Goal: Task Accomplishment & Management: Use online tool/utility

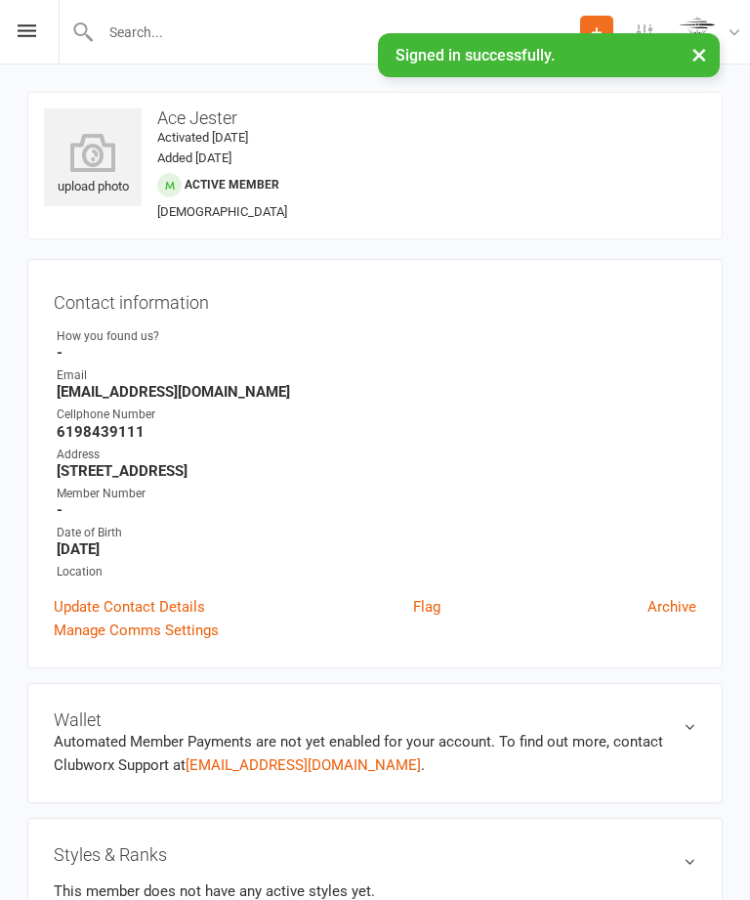
click at [27, 50] on div "Prospect Member Non-attending contact Class / event Appointment Grading event T…" at bounding box center [375, 32] width 750 height 64
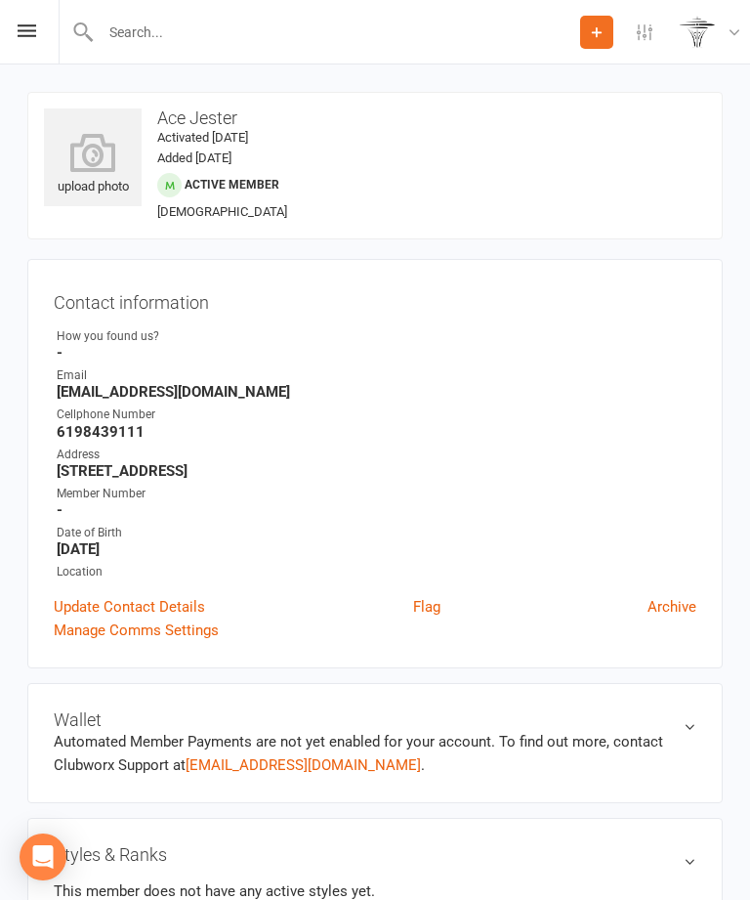
click at [22, 36] on icon at bounding box center [27, 30] width 19 height 13
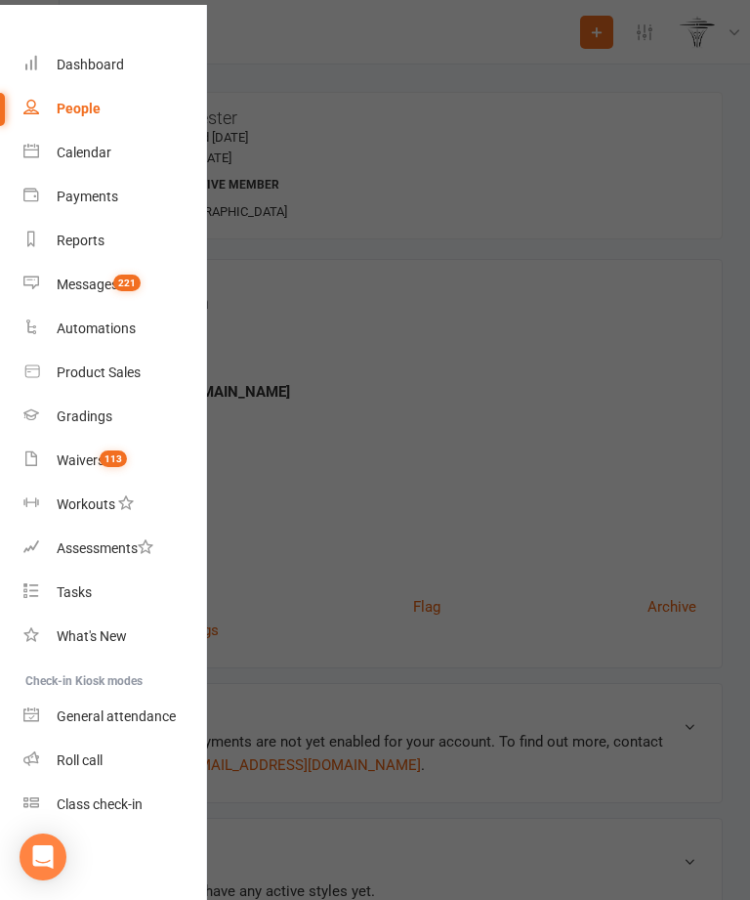
scroll to position [41, -1]
click at [120, 797] on div "Class check-in" at bounding box center [100, 804] width 86 height 16
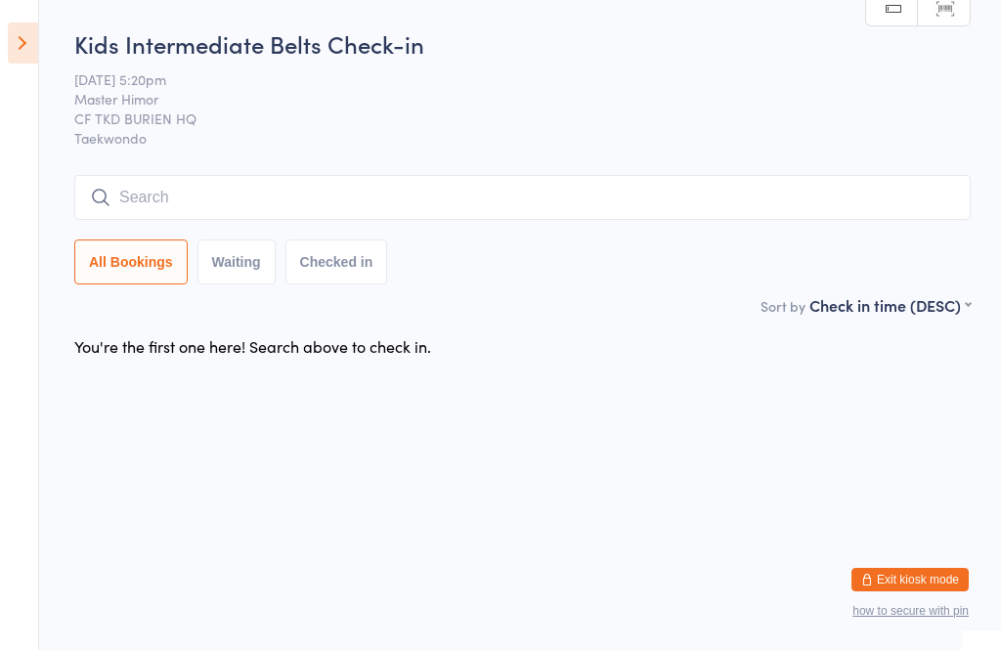
click at [37, 73] on aside "Events for 13 Oct, 2025 13 Oct, 2025 October 2025 Sun Mon Tue Wed Thu Fri Sat 4…" at bounding box center [19, 325] width 39 height 650
click at [30, 45] on icon at bounding box center [23, 42] width 30 height 41
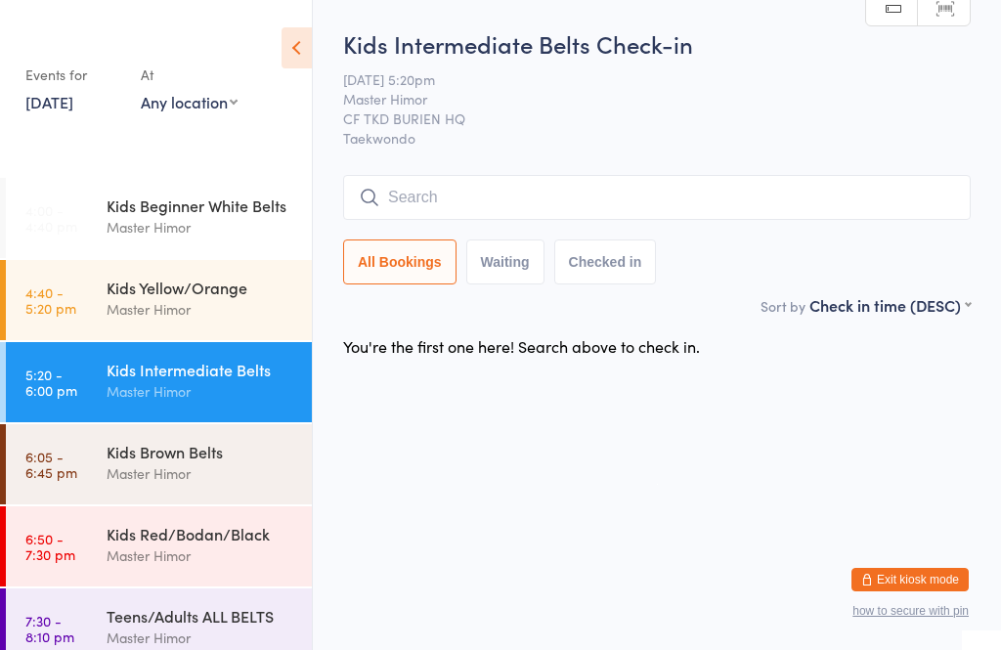
click at [448, 188] on input "search" at bounding box center [656, 197] width 627 height 45
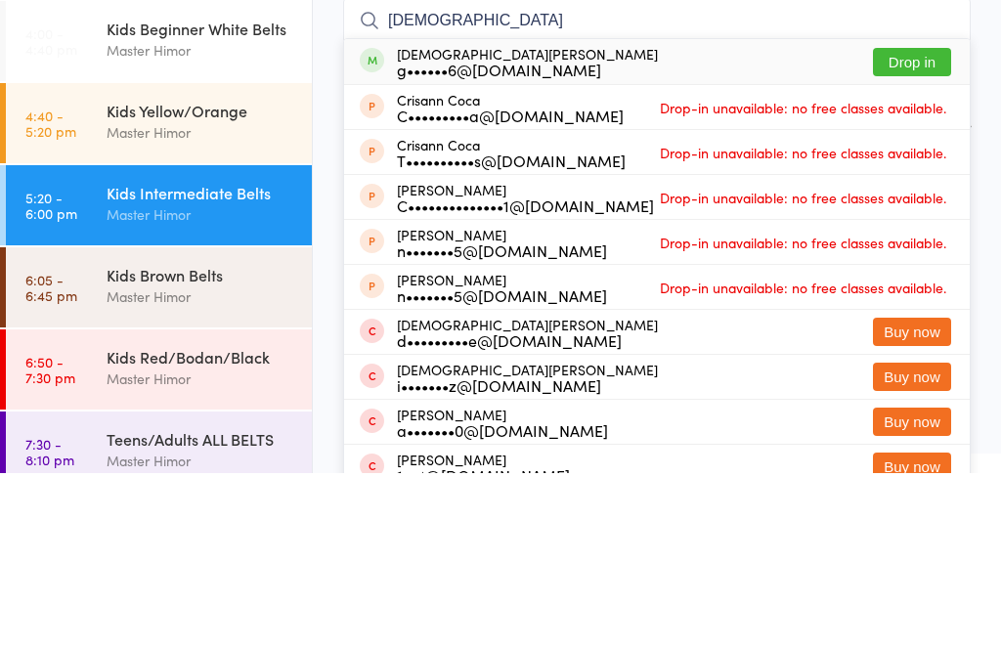
type input "Cristi"
click at [749, 225] on button "Drop in" at bounding box center [912, 239] width 78 height 28
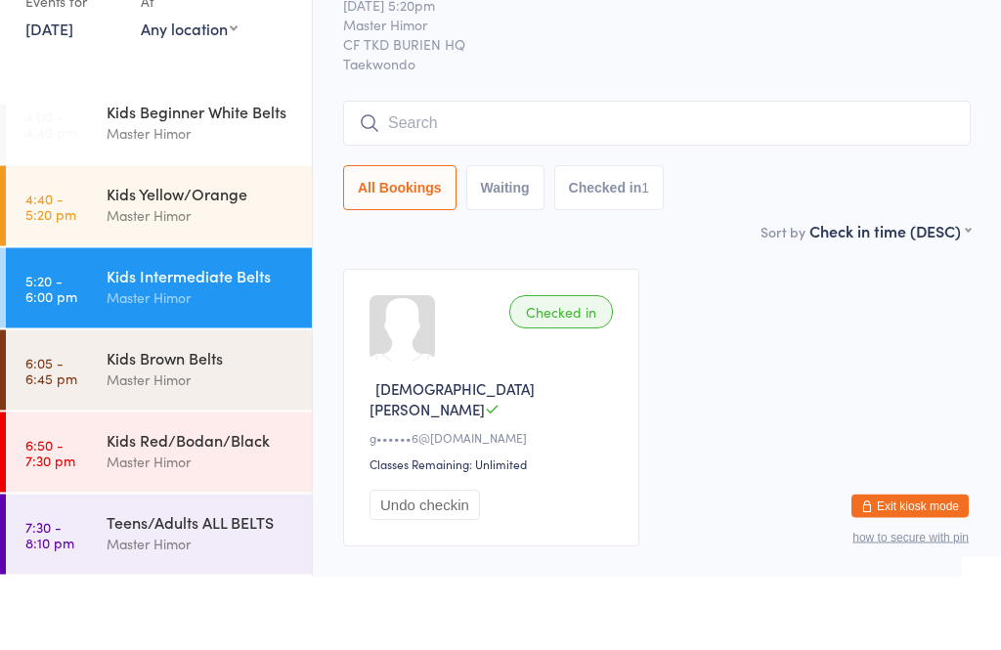
scroll to position [104, 0]
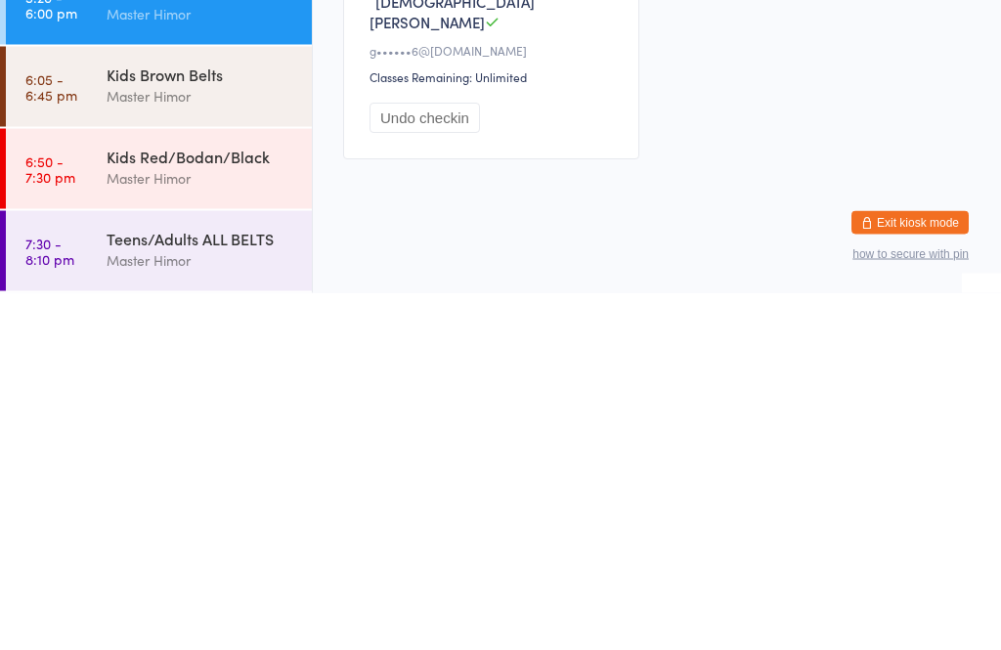
click at [88, 404] on link "6:05 - 6:45 pm Kids Brown Belts Master Himor" at bounding box center [159, 444] width 306 height 80
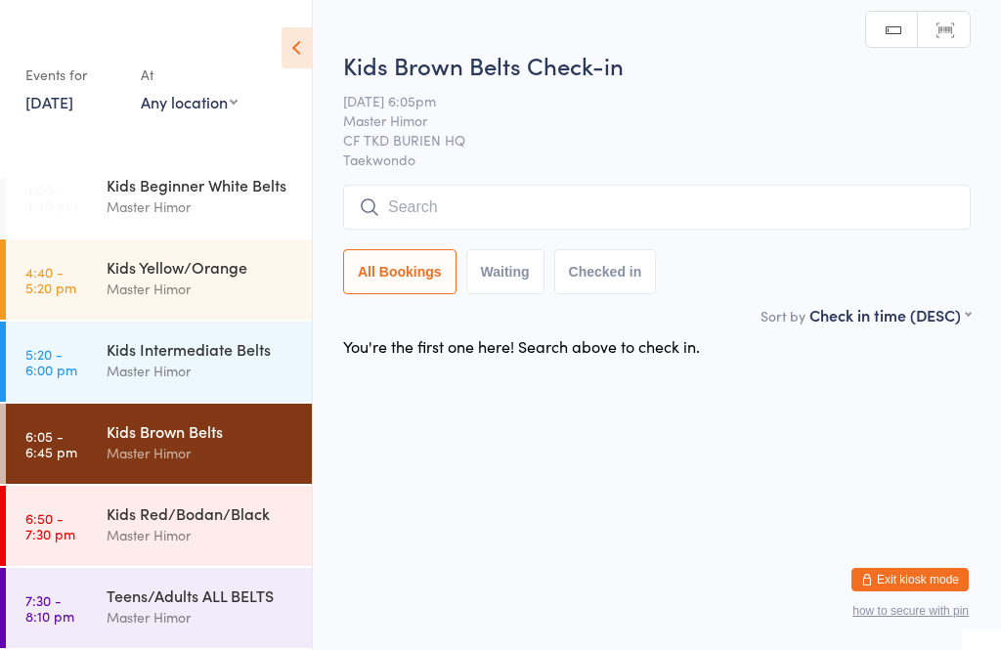
click at [406, 218] on input "search" at bounding box center [656, 207] width 627 height 45
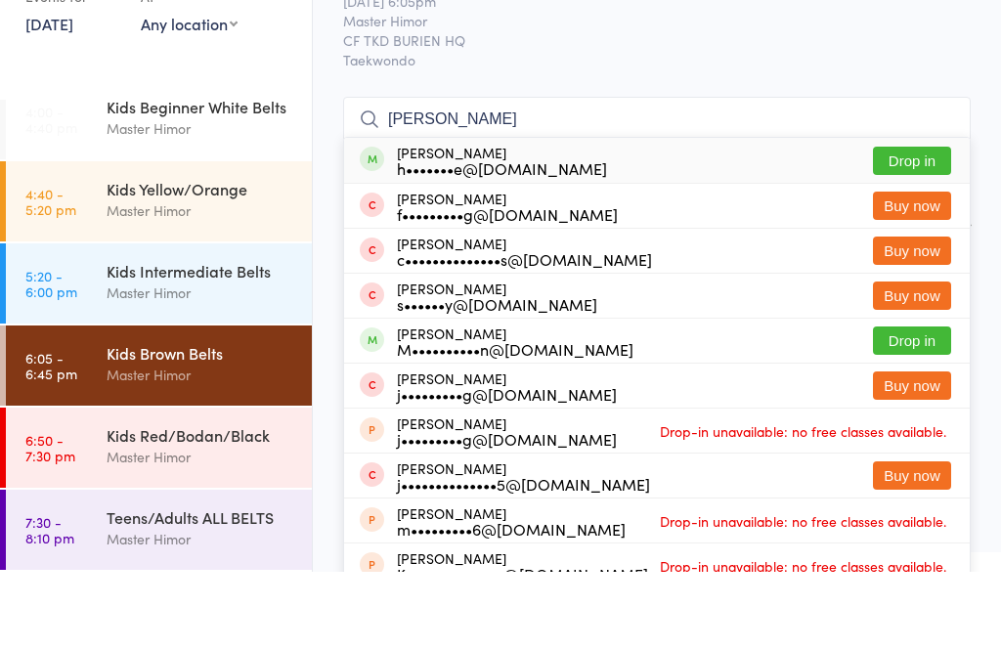
type input "Evelyn"
click at [749, 225] on button "Drop in" at bounding box center [912, 239] width 78 height 28
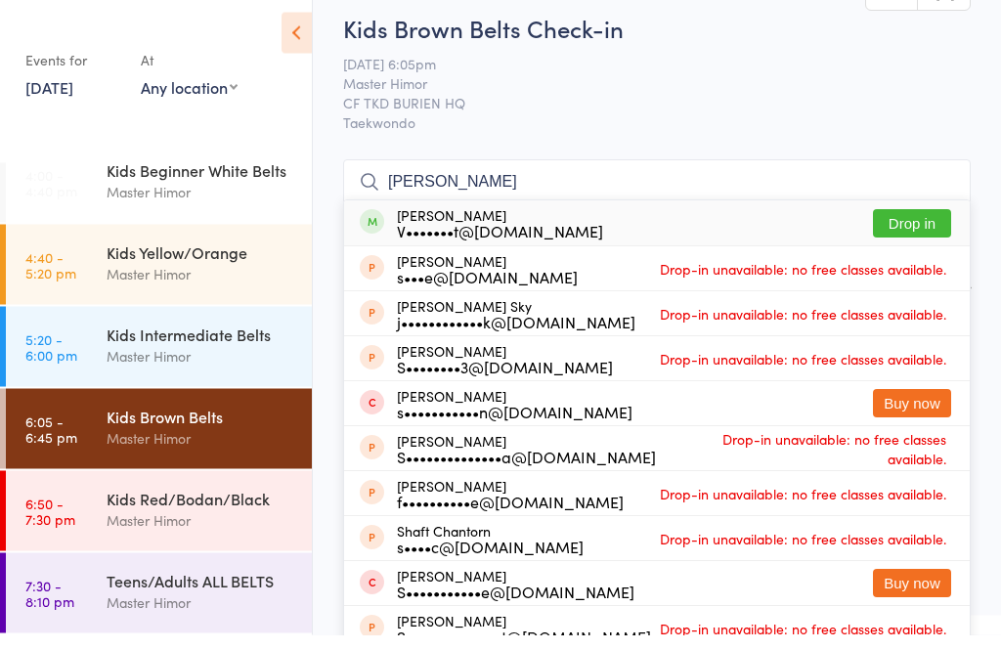
type input "shane"
click at [749, 233] on button "Drop in" at bounding box center [912, 239] width 78 height 28
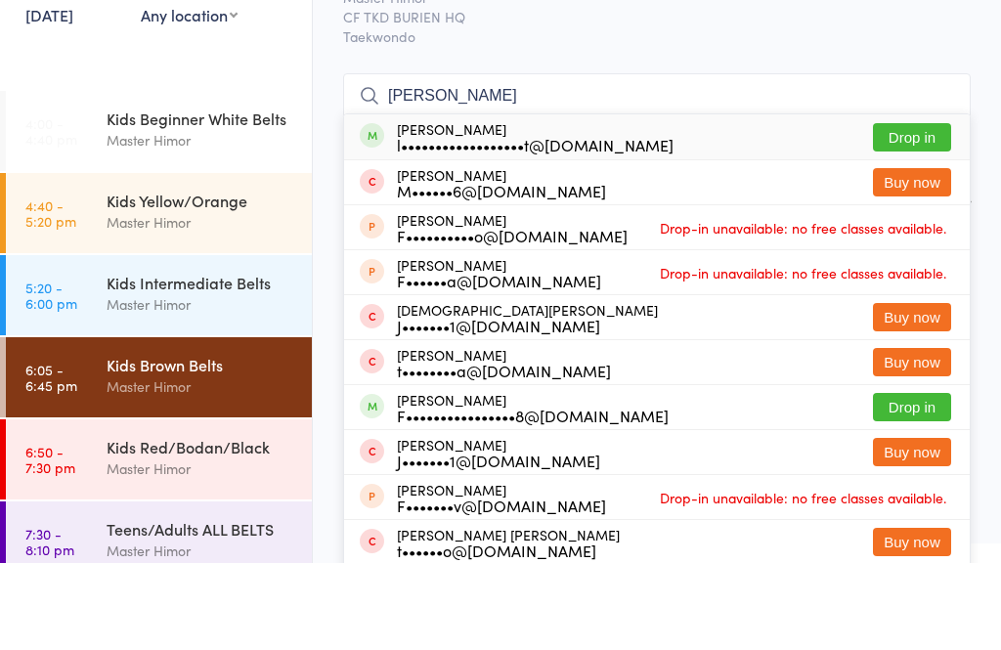
type input "Frances"
click at [749, 210] on button "Drop in" at bounding box center [912, 224] width 78 height 28
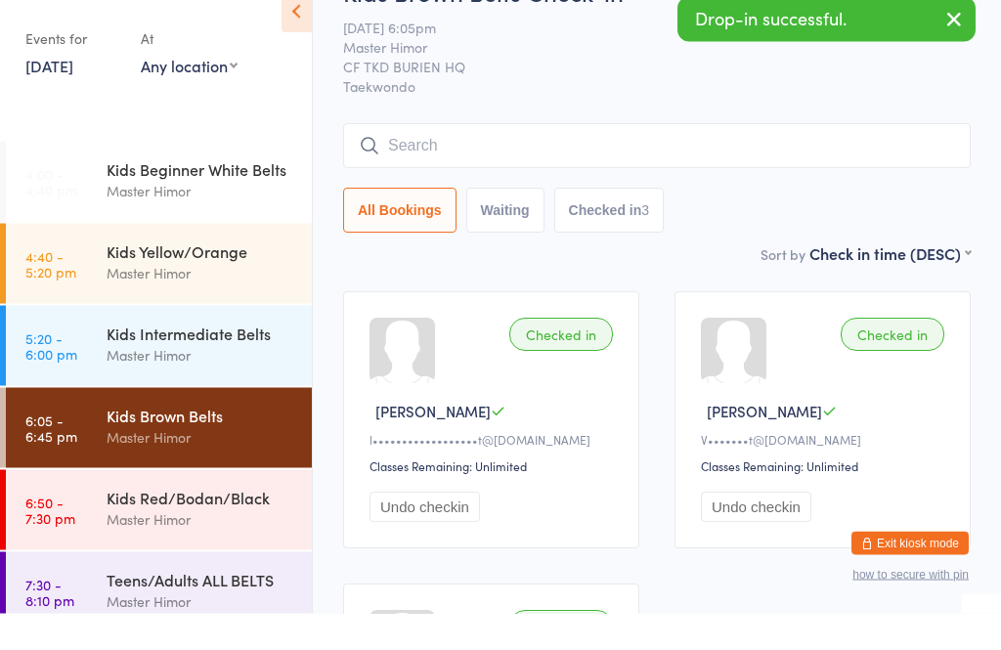
scroll to position [155, 0]
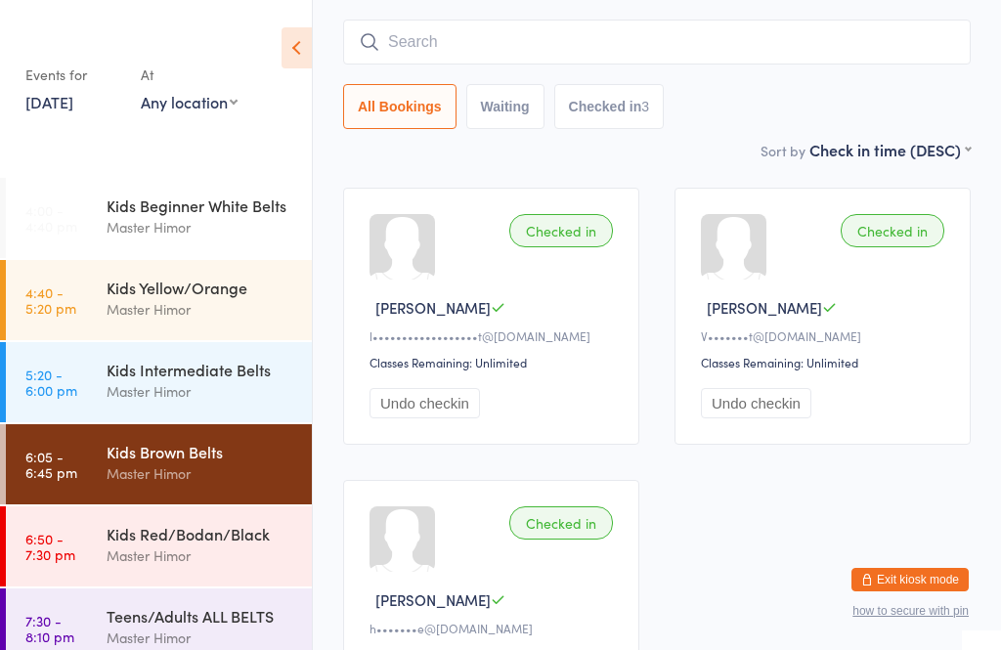
click at [229, 378] on div "Kids Intermediate Belts" at bounding box center [201, 369] width 189 height 21
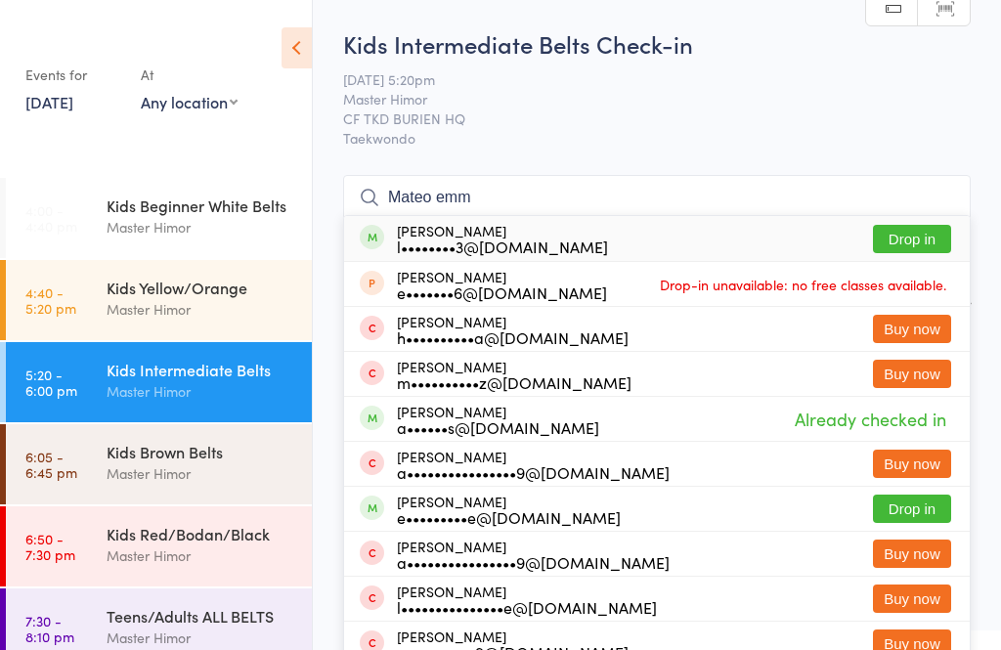
type input "Mateo emm"
click at [749, 242] on button "Drop in" at bounding box center [912, 239] width 78 height 28
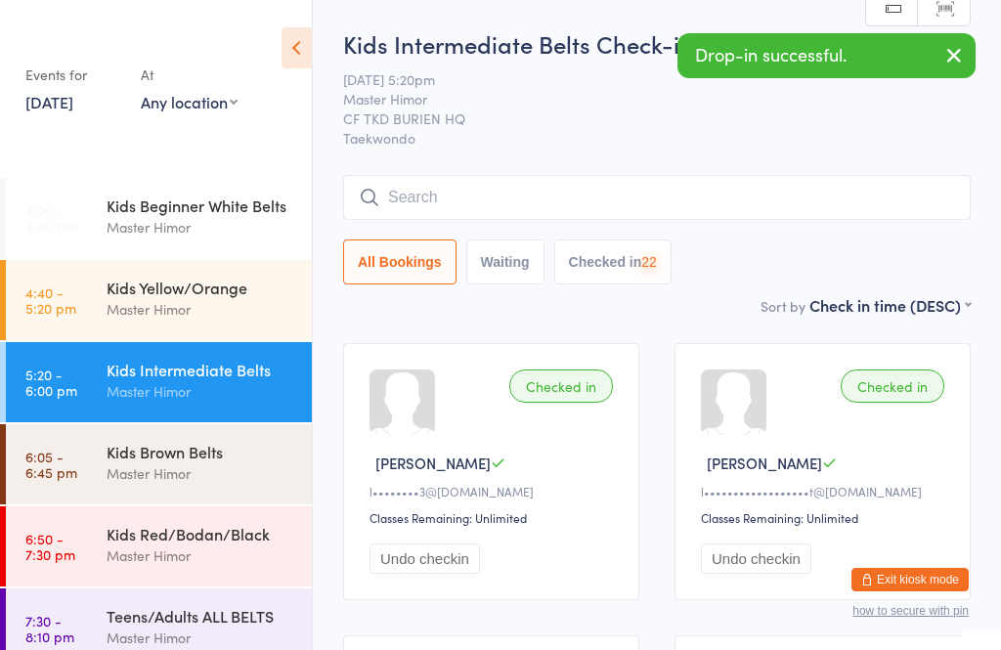
click at [691, 188] on input "search" at bounding box center [656, 197] width 627 height 45
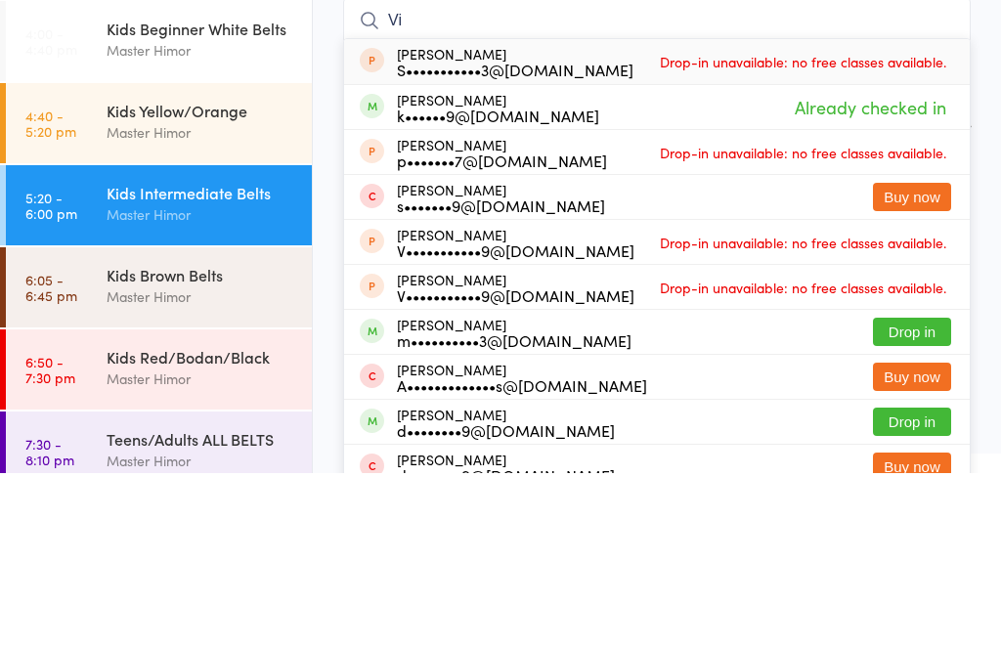
type input "V"
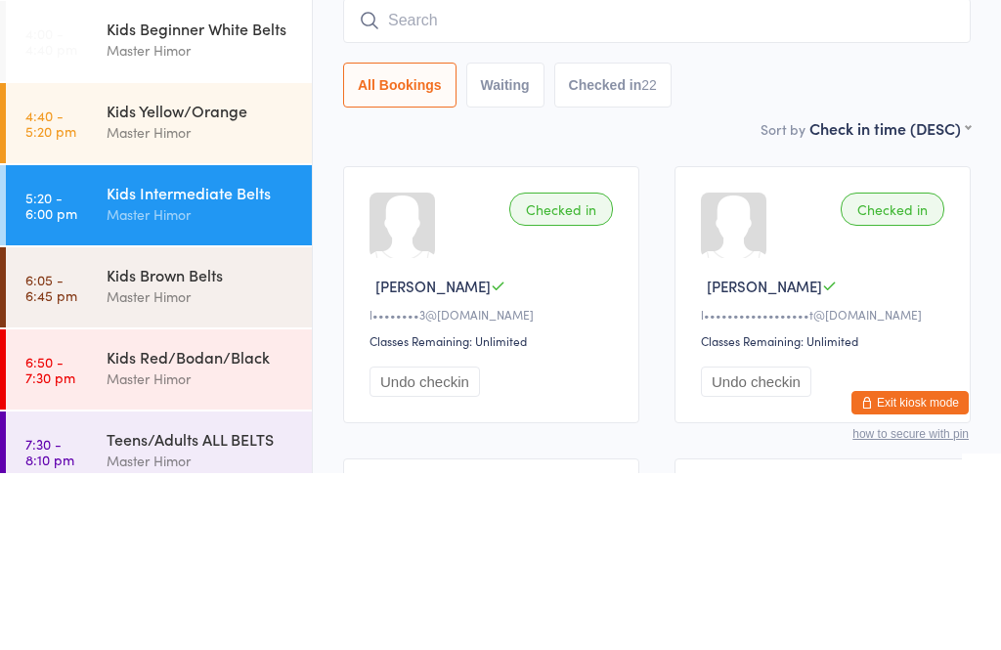
click at [749, 239] on div "All Bookings Waiting Checked in 22" at bounding box center [656, 261] width 627 height 45
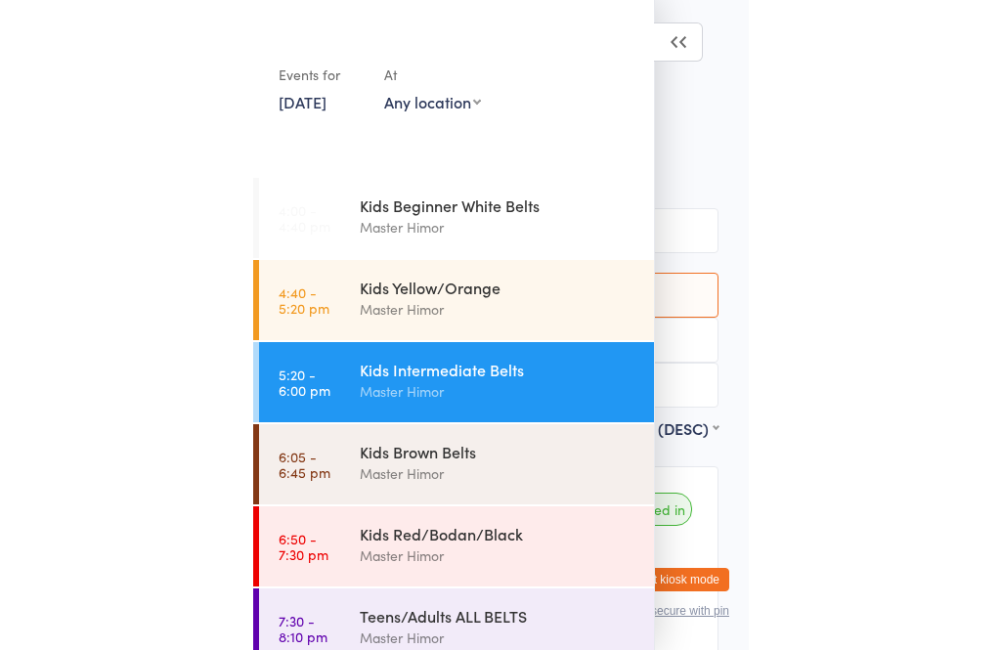
scroll to position [1927, 0]
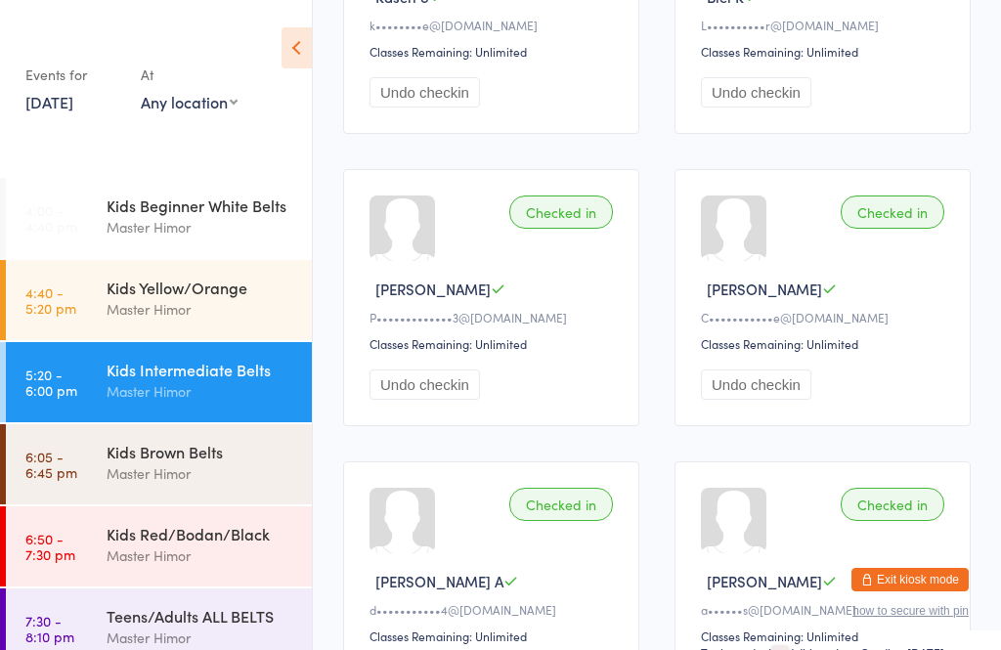
click at [228, 446] on div "Kids Brown Belts" at bounding box center [201, 451] width 189 height 21
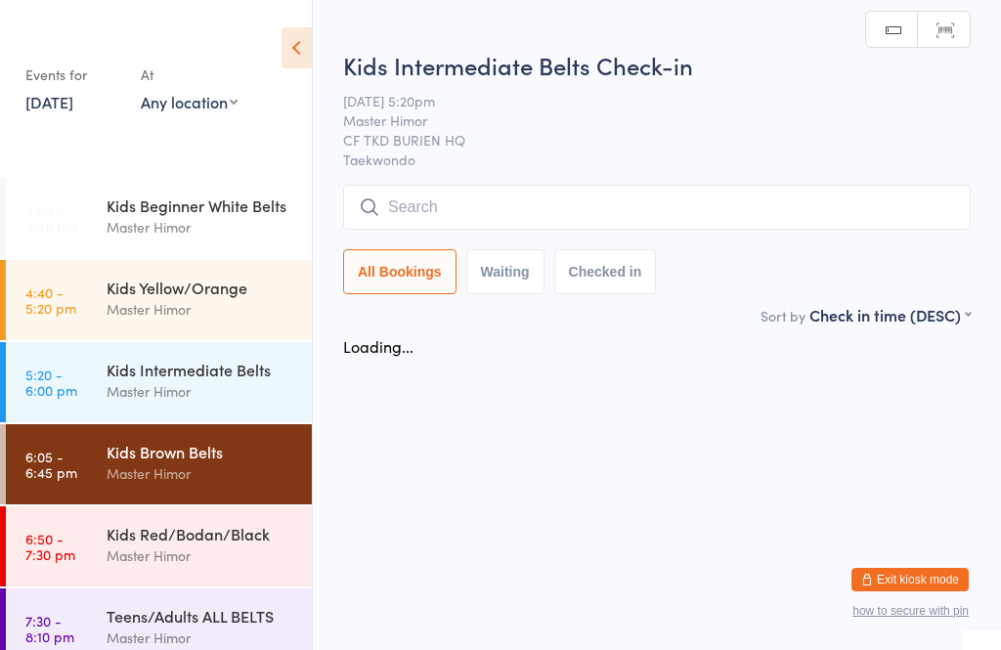
click at [231, 650] on html "You have now entered Kiosk Mode. Members will be able to check themselves in us…" at bounding box center [500, 325] width 1001 height 650
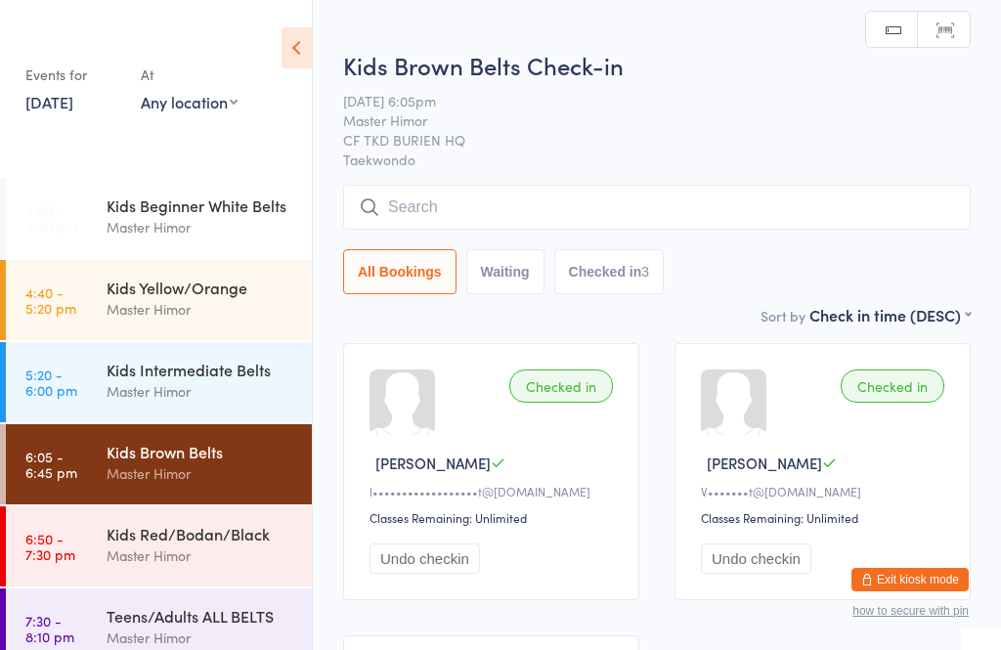
click at [238, 531] on div "Kids Red/Bodan/Black" at bounding box center [201, 533] width 189 height 21
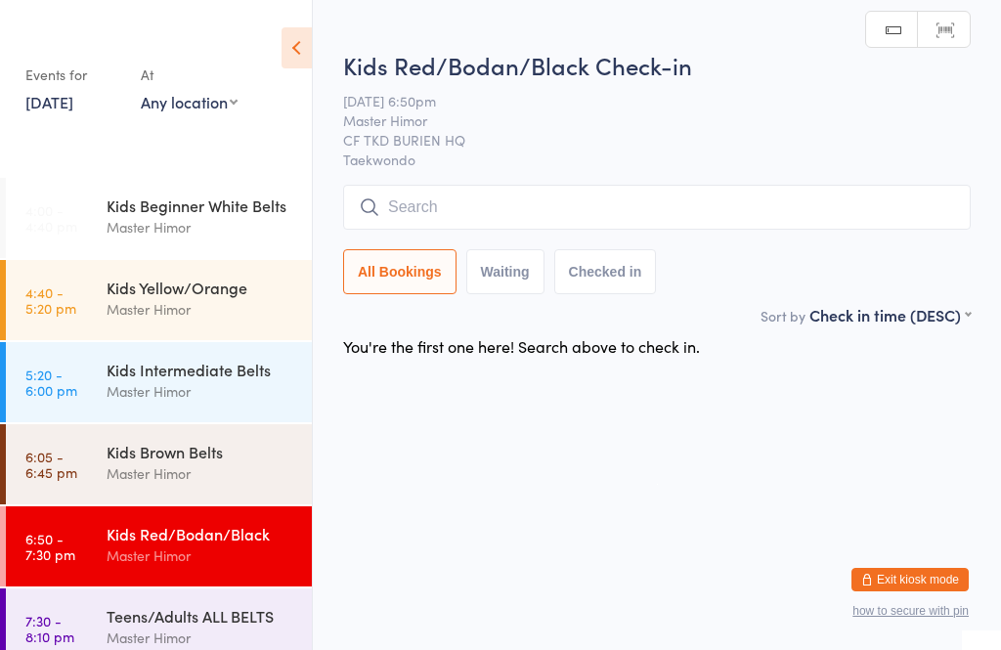
click at [468, 222] on input "search" at bounding box center [656, 207] width 627 height 45
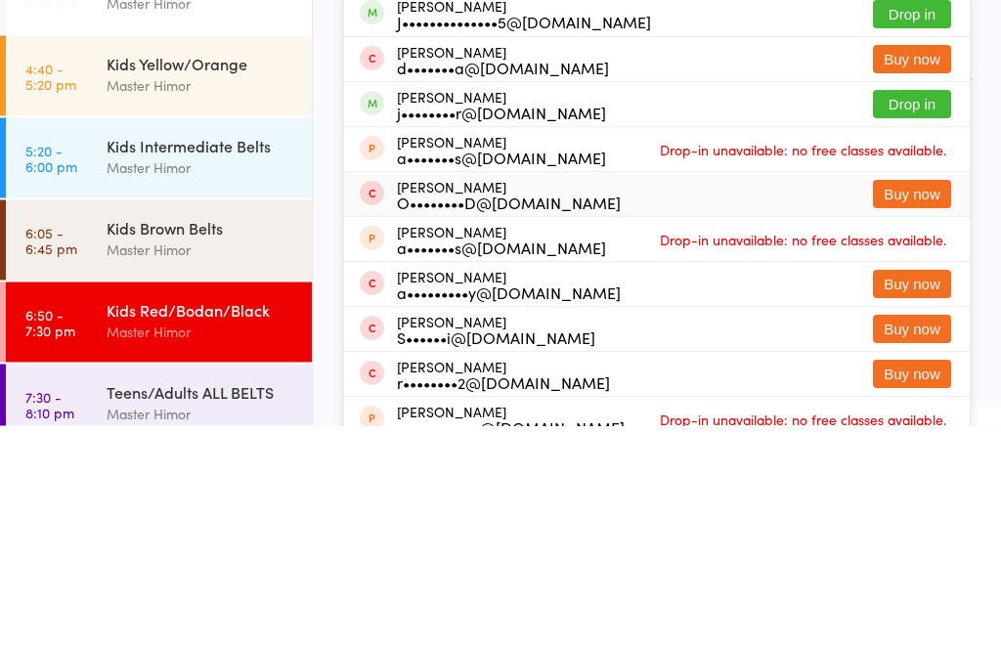
type input "Alexander"
click at [484, 404] on div "ALEXANDER NGUYEN O••••••••D@GMAIL.COM" at bounding box center [509, 419] width 224 height 31
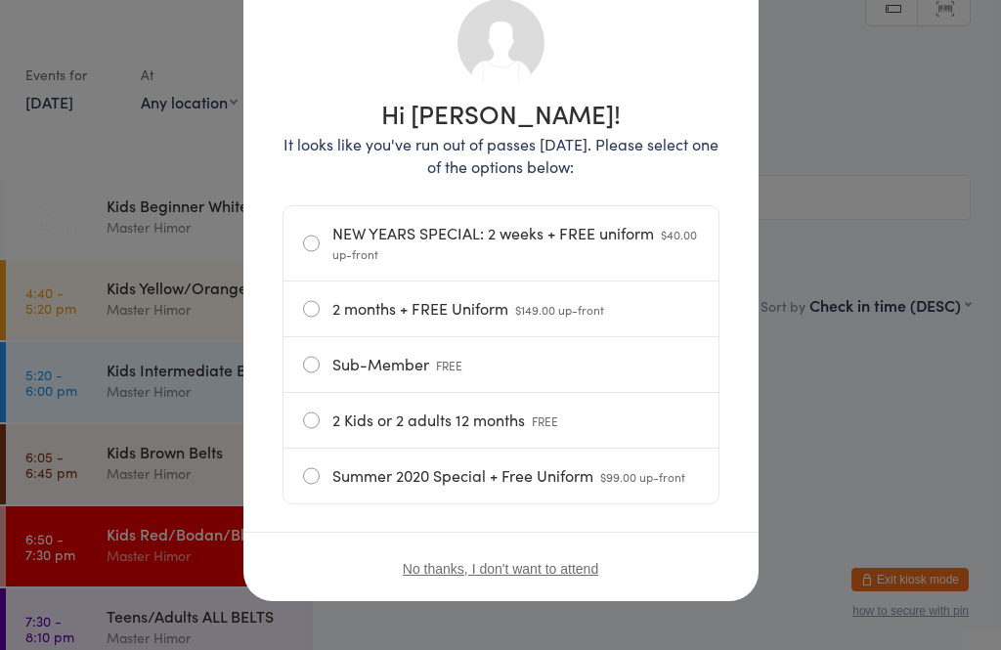
scroll to position [159, 0]
click at [552, 352] on label "Sub-Member FREE" at bounding box center [501, 364] width 396 height 55
click at [0, 0] on input "Sub-Member FREE" at bounding box center [0, 0] width 0 height 0
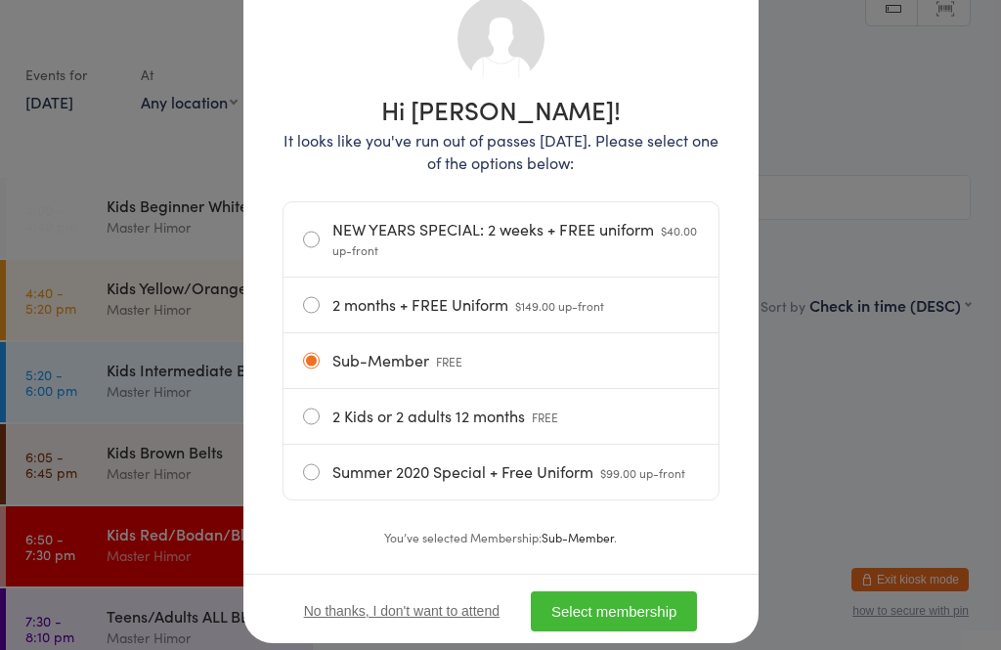
click at [623, 610] on button "Select membership" at bounding box center [614, 611] width 166 height 40
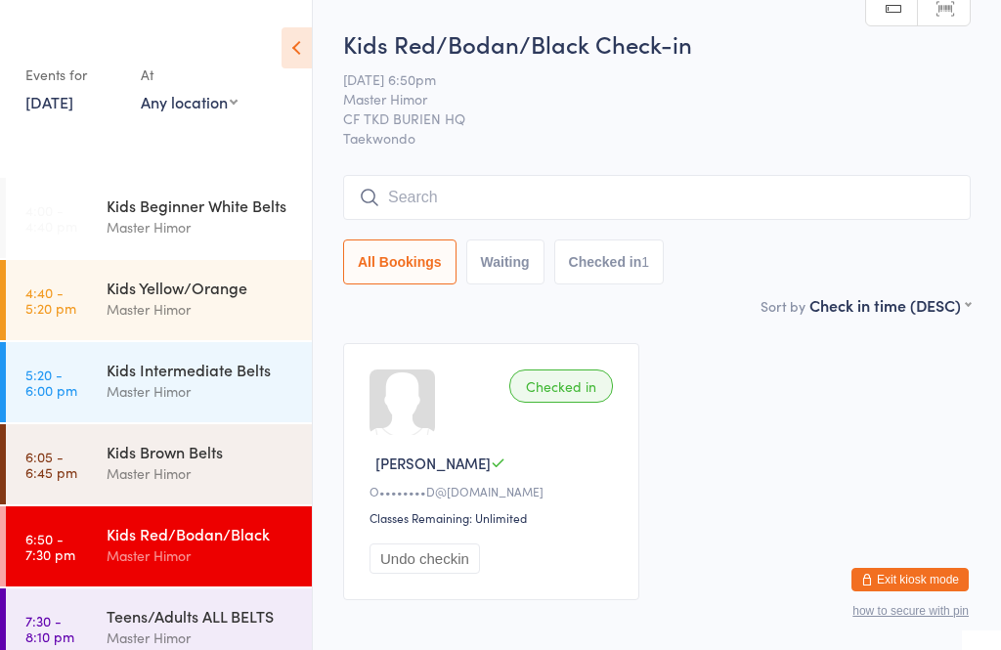
click at [486, 220] on input "search" at bounding box center [656, 197] width 627 height 45
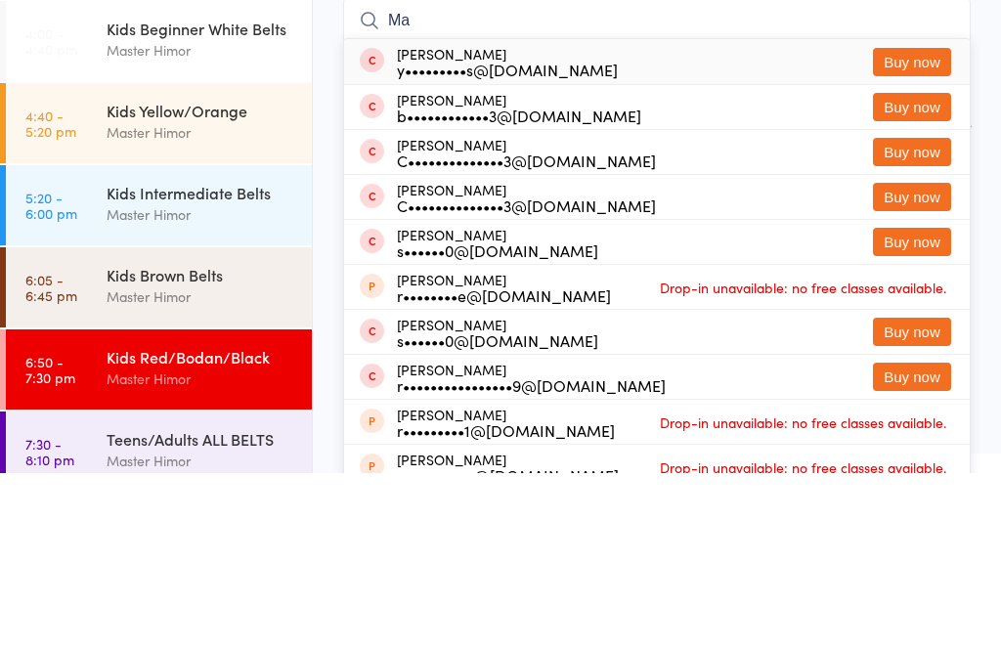
type input "M"
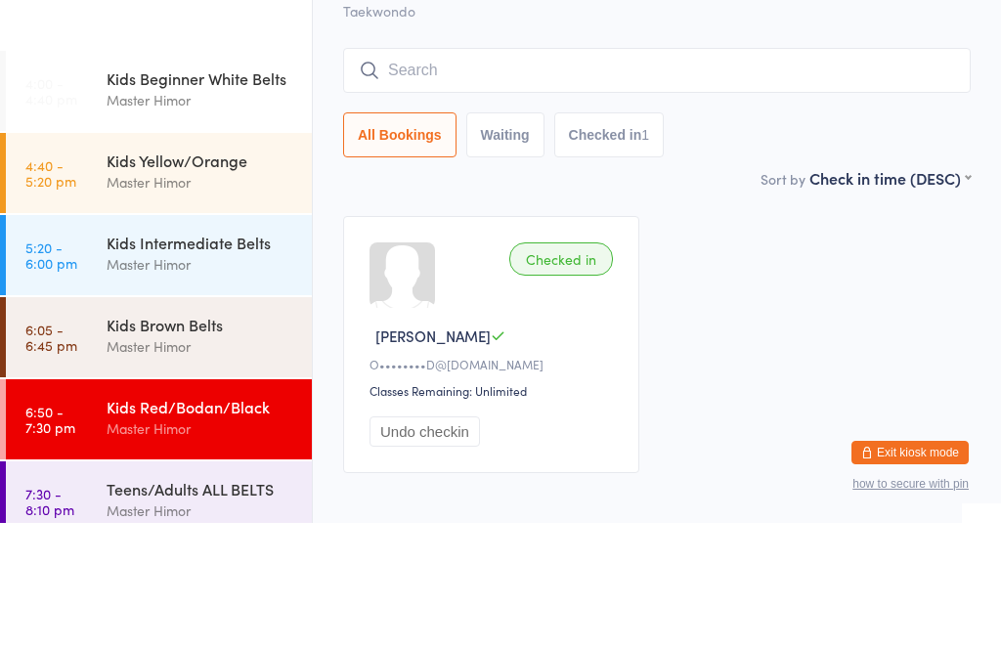
scroll to position [104, 0]
